Goal: Find specific page/section: Find specific page/section

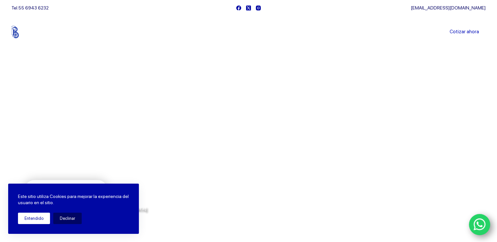
click at [41, 221] on button "Entendido" at bounding box center [34, 218] width 32 height 11
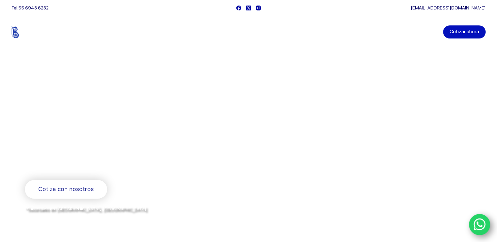
click at [474, 32] on link "Cotizar ahora" at bounding box center [464, 31] width 42 height 13
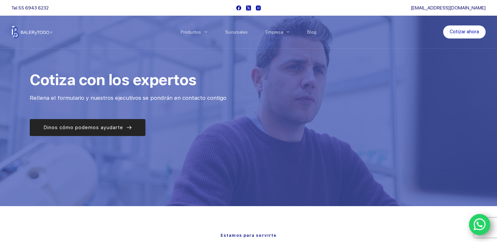
click at [128, 128] on icon at bounding box center [128, 127] width 5 height 5
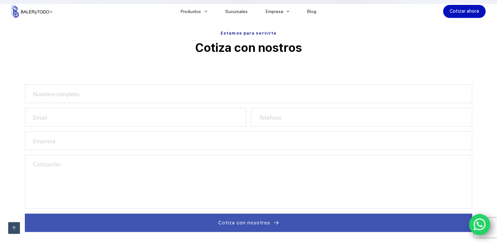
scroll to position [207, 0]
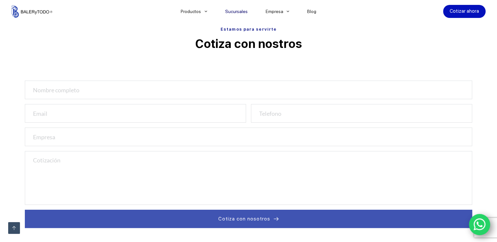
click at [243, 11] on link "Sucursales" at bounding box center [236, 11] width 41 height 0
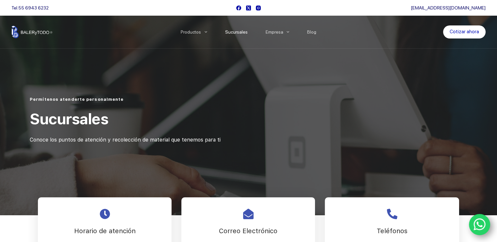
click at [235, 32] on link "Sucursales" at bounding box center [236, 32] width 41 height 0
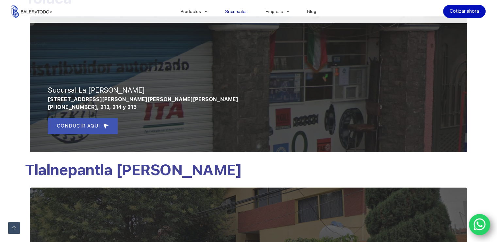
scroll to position [229, 0]
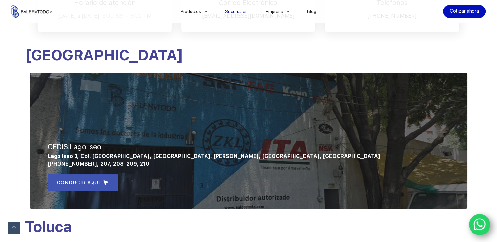
click at [241, 11] on link "Sucursales" at bounding box center [236, 11] width 41 height 0
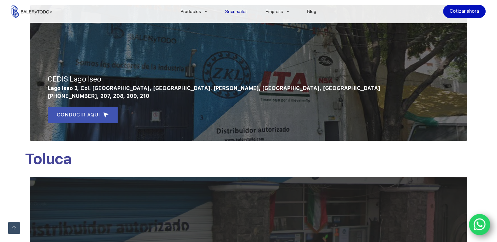
scroll to position [294, 0]
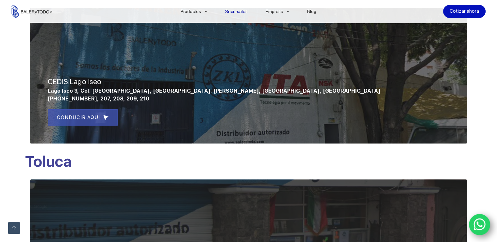
click at [97, 116] on span "CONDUCIR AQUI" at bounding box center [78, 118] width 43 height 8
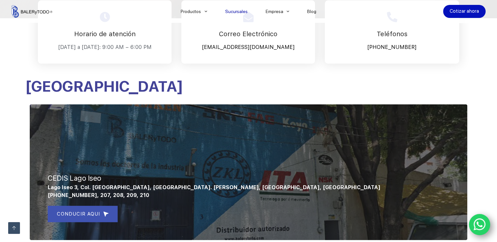
scroll to position [163, 0]
